Goal: Task Accomplishment & Management: Complete application form

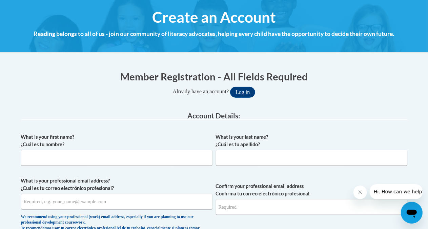
scroll to position [76, 0]
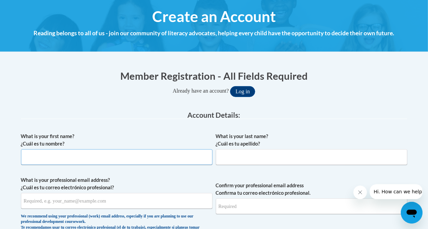
click at [71, 159] on input "What is your first name? ¿Cuál es tu nombre?" at bounding box center [116, 157] width 191 height 16
type input "Kristina"
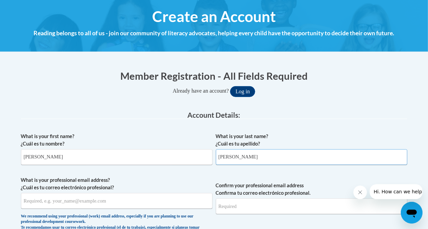
type input "Kuprenas"
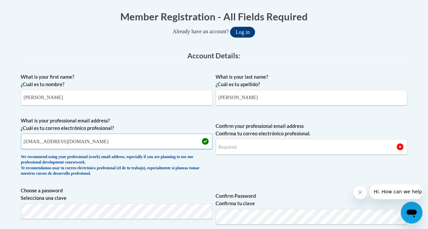
scroll to position [135, 0]
click at [101, 138] on input "kuprenkr@wauwatosa.k12.wi.us" at bounding box center [116, 141] width 191 height 16
type input "kuprenkr@wauwatosa.k12.wi.us"
click at [232, 148] on input "Confirm your professional email address Confirma tu correo electrónico profesio…" at bounding box center [311, 146] width 191 height 16
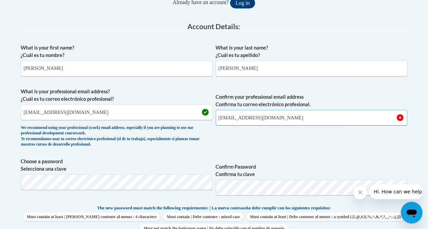
scroll to position [164, 0]
type input "kuprenkr@wauwatosa.k12.wi.us"
click at [338, 153] on div "What is your first name? ¿Cuál es tu nombre? Kristina What is your last name? ¿…" at bounding box center [214, 197] width 386 height 315
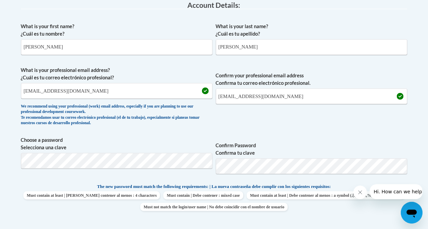
scroll to position [188, 0]
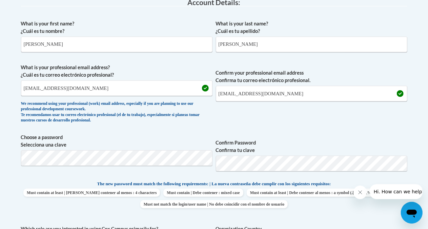
click at [282, 131] on div "What is your first name? ¿Cuál es tu nombre? Kristina What is your last name? ¿…" at bounding box center [214, 174] width 386 height 315
click at [335, 130] on div "What is your first name? ¿Cuál es tu nombre? Kristina What is your last name? ¿…" at bounding box center [214, 174] width 386 height 315
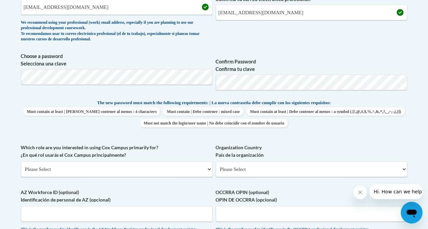
scroll to position [269, 0]
click at [82, 166] on select "Please Select College/University | Colegio/Universidad Community/Nonprofit Part…" at bounding box center [116, 169] width 191 height 16
select select "fbf2d438-af2f-41f8-98f1-81c410e29de3"
click at [21, 161] on select "Please Select College/University | Colegio/Universidad Community/Nonprofit Part…" at bounding box center [116, 169] width 191 height 16
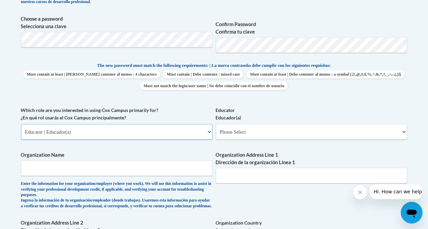
scroll to position [306, 0]
click at [240, 134] on select "Please Select Early Learning/Daycare Teacher/Family Home Care Provider | Maestr…" at bounding box center [311, 132] width 191 height 16
select select "8e40623d-54d0-45cd-9f92-5df65cd3f8cf"
click at [216, 124] on select "Please Select Early Learning/Daycare Teacher/Family Home Care Provider | Maestr…" at bounding box center [311, 132] width 191 height 16
click at [130, 174] on input "Organization Name" at bounding box center [116, 168] width 191 height 16
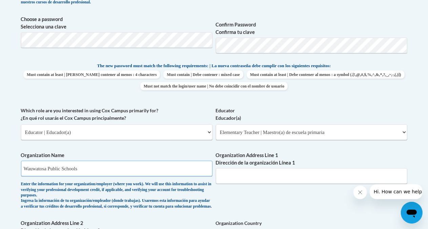
type input "Wauwatosa Public Schools"
click at [248, 199] on div "What is your first name? ¿Cuál es tu nombre? Kristina What is your last name? ¿…" at bounding box center [214, 112] width 386 height 427
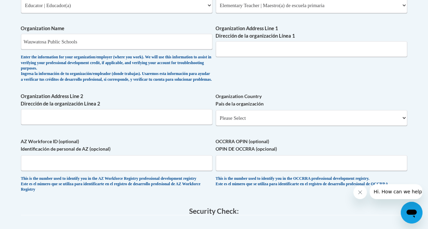
scroll to position [433, 0]
click at [237, 125] on select "Please Select United States | Estados Unidos Outside of the United States | Fue…" at bounding box center [311, 118] width 191 height 16
select select "ad49bcad-a171-4b2e-b99c-48b446064914"
click at [216, 115] on select "Please Select United States | Estados Unidos Outside of the United States | Fue…" at bounding box center [311, 118] width 191 height 16
select select
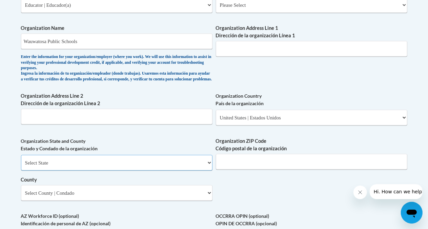
click at [111, 169] on select "Select State Alabama Alaska Arizona Arkansas California Colorado Connecticut De…" at bounding box center [116, 163] width 191 height 16
select select "Wisconsin"
click at [21, 160] on select "Select State Alabama Alaska Arizona Arkansas California Colorado Connecticut De…" at bounding box center [116, 163] width 191 height 16
click at [42, 199] on select "Select County Adams Ashland Barron Bayfield Brown Buffalo Burnett Calumet Chipp…" at bounding box center [116, 193] width 191 height 16
select select "Milwaukee"
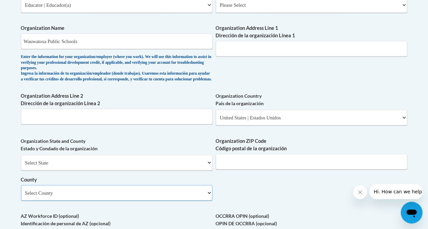
click at [21, 190] on select "Select County Adams Ashland Barron Bayfield Brown Buffalo Burnett Calumet Chipp…" at bounding box center [116, 193] width 191 height 16
click at [269, 169] on input "Organization ZIP Code Código postal de la organización" at bounding box center [311, 162] width 191 height 16
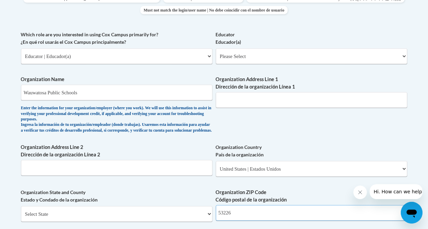
scroll to position [379, 0]
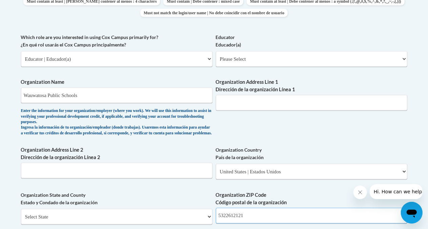
type input "5322612121"
click at [267, 106] on input "Organization Address Line 1 Dirección de la organización Línea 1" at bounding box center [311, 103] width 191 height 16
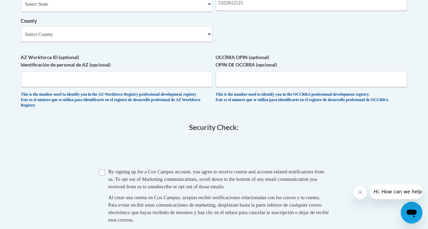
scroll to position [592, 0]
type input "12121 W North Ave"
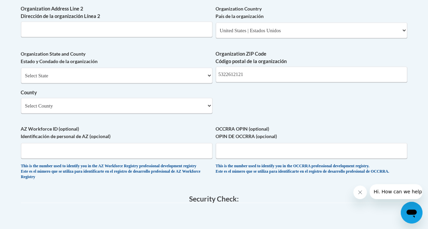
scroll to position [518, 0]
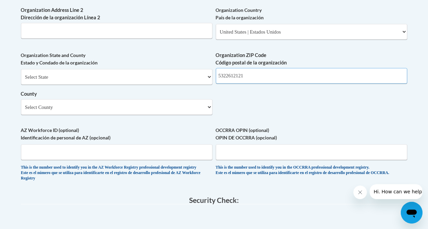
click at [271, 82] on input "5322612121" at bounding box center [311, 76] width 191 height 16
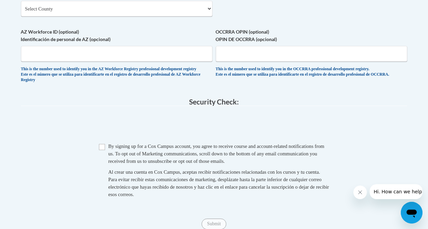
scroll to position [618, 0]
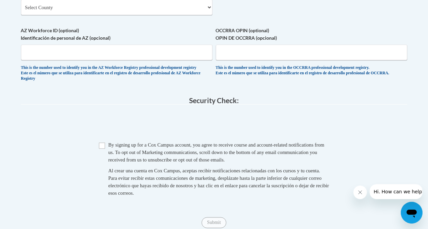
type input "53226"
click at [101, 149] on input "Checkbox" at bounding box center [102, 146] width 6 height 6
checkbox input "true"
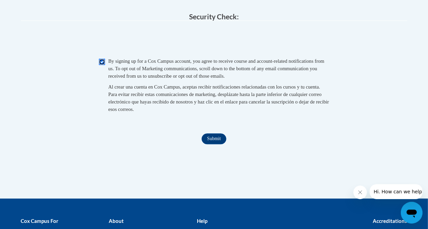
scroll to position [709, 0]
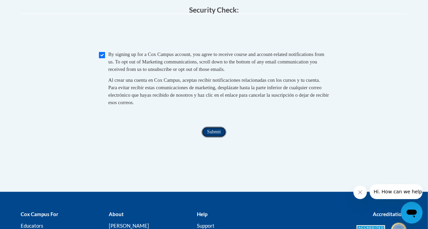
click at [212, 137] on input "Submit" at bounding box center [213, 131] width 24 height 11
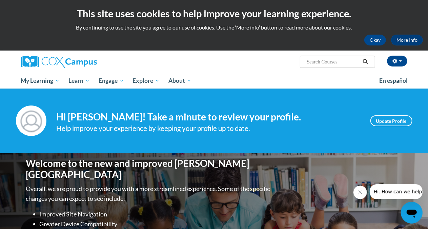
drag, startPoint x: 0, startPoint y: 0, endPoint x: 212, endPoint y: 144, distance: 256.2
click at [212, 144] on div "Your profile Hi Kristina Kuprenas! Take a minute to review your profile. Help i…" at bounding box center [214, 120] width 428 height 64
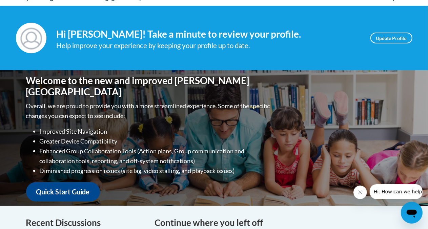
scroll to position [82, 0]
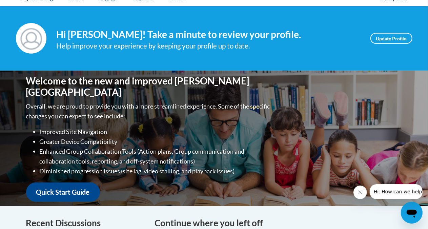
click at [363, 192] on button "Close message from company" at bounding box center [360, 192] width 14 height 14
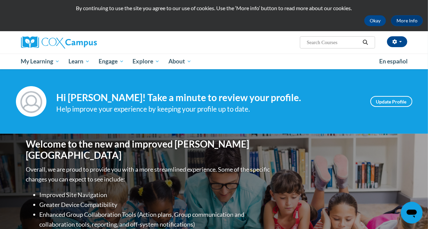
scroll to position [19, 0]
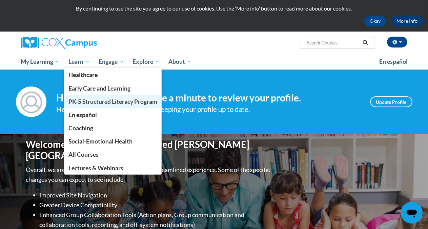
click at [89, 100] on span "PK-5 Structured Literacy Program" at bounding box center [112, 101] width 89 height 7
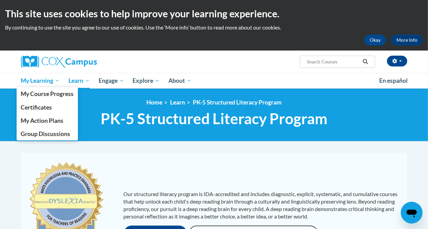
click at [53, 80] on span "My Learning" at bounding box center [40, 81] width 39 height 8
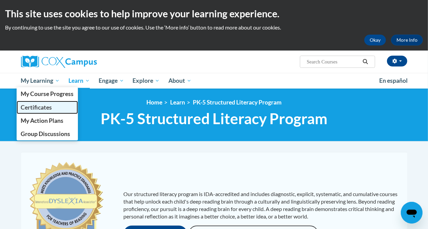
click at [49, 111] on link "Certificates" at bounding box center [48, 107] width 62 height 13
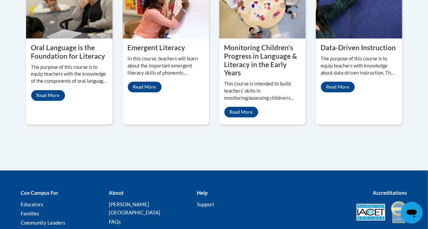
scroll to position [694, 0]
